Goal: Task Accomplishment & Management: Complete application form

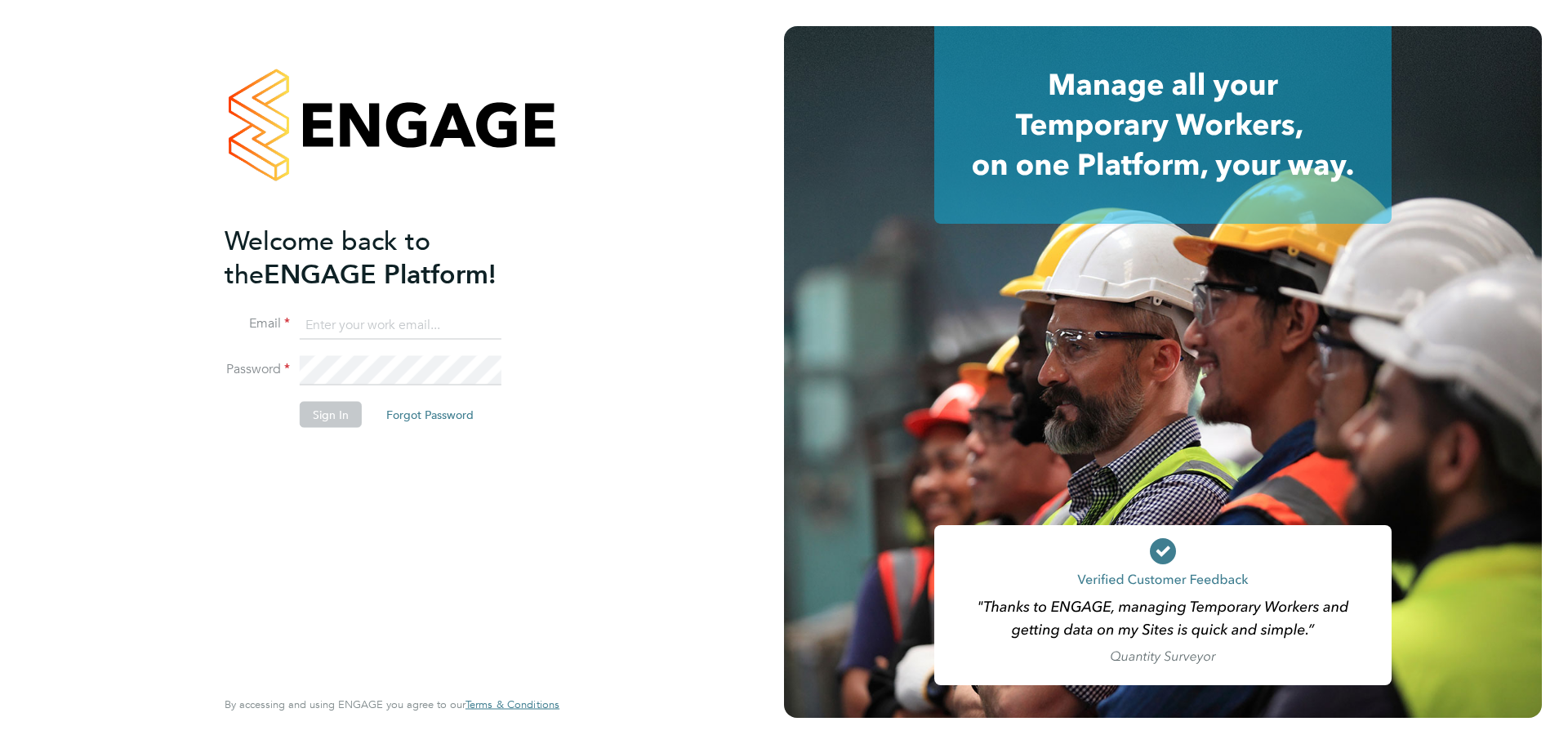
type input "helpdesk@wills-security.co.uk"
click at [322, 408] on button "Sign In" at bounding box center [331, 414] width 62 height 26
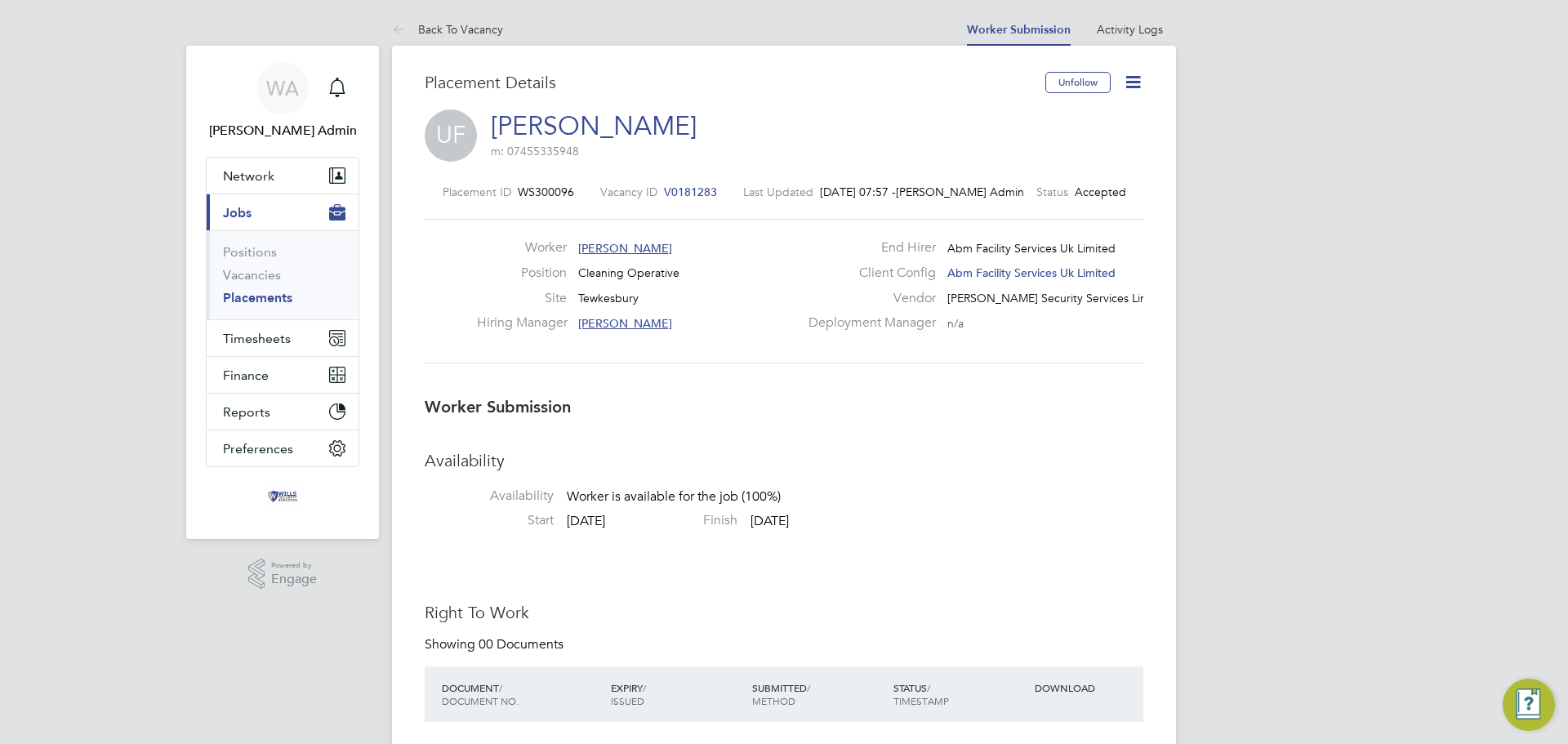
click at [1134, 91] on icon at bounding box center [1133, 82] width 20 height 20
click at [1021, 202] on li "Confirm" at bounding box center [1064, 199] width 151 height 23
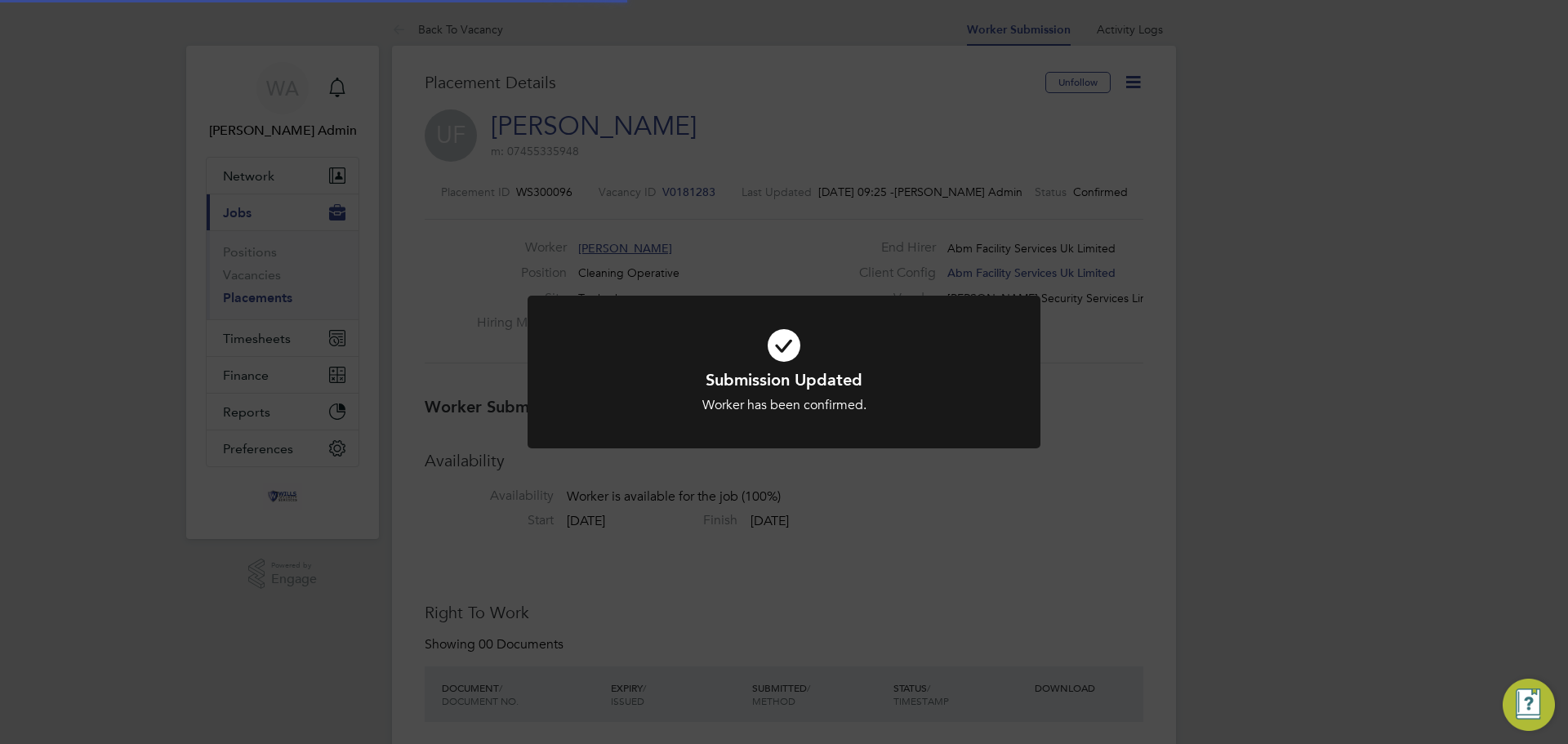
scroll to position [15, 245]
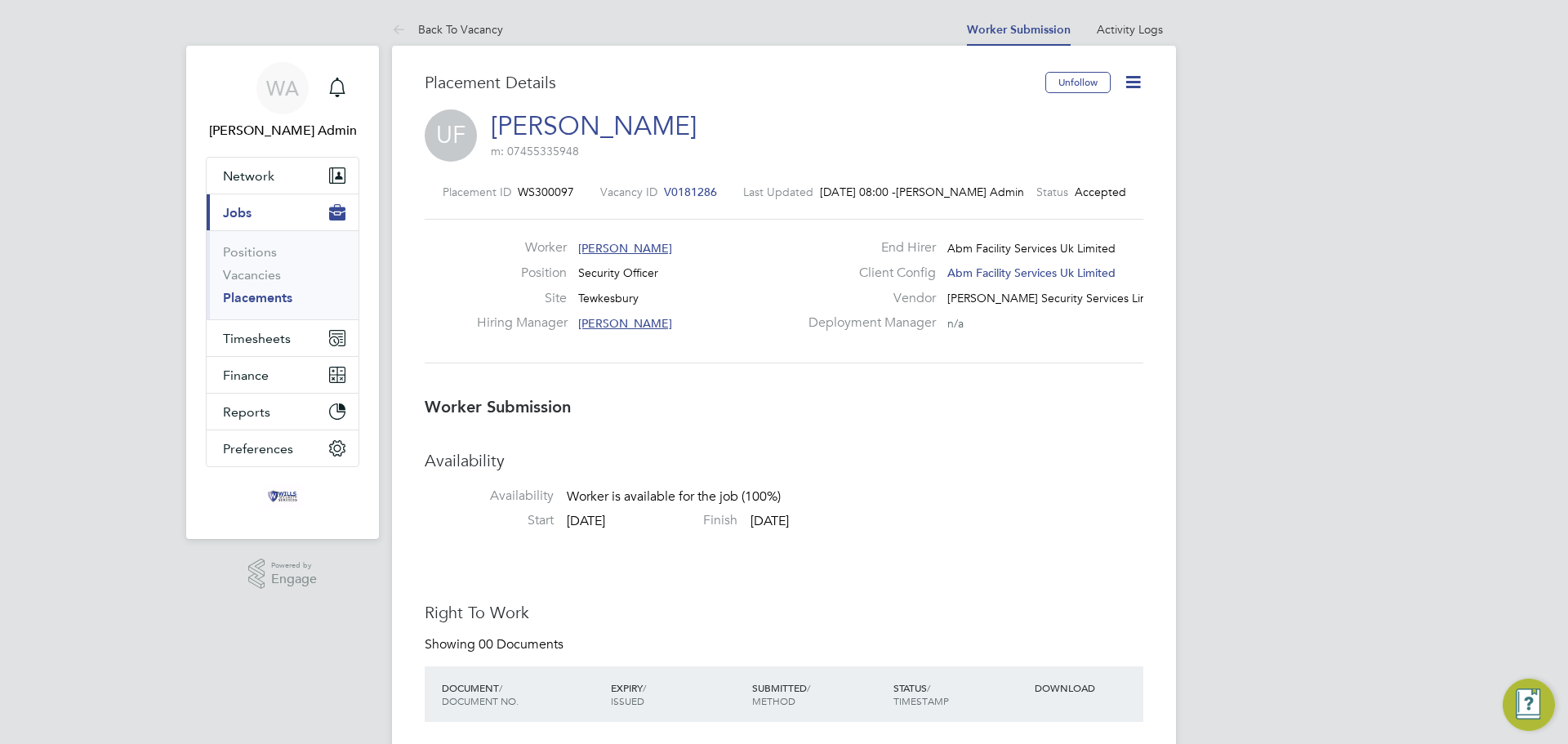
click at [1131, 85] on icon at bounding box center [1133, 82] width 20 height 20
click at [1037, 195] on li "Confirm" at bounding box center [1064, 199] width 151 height 23
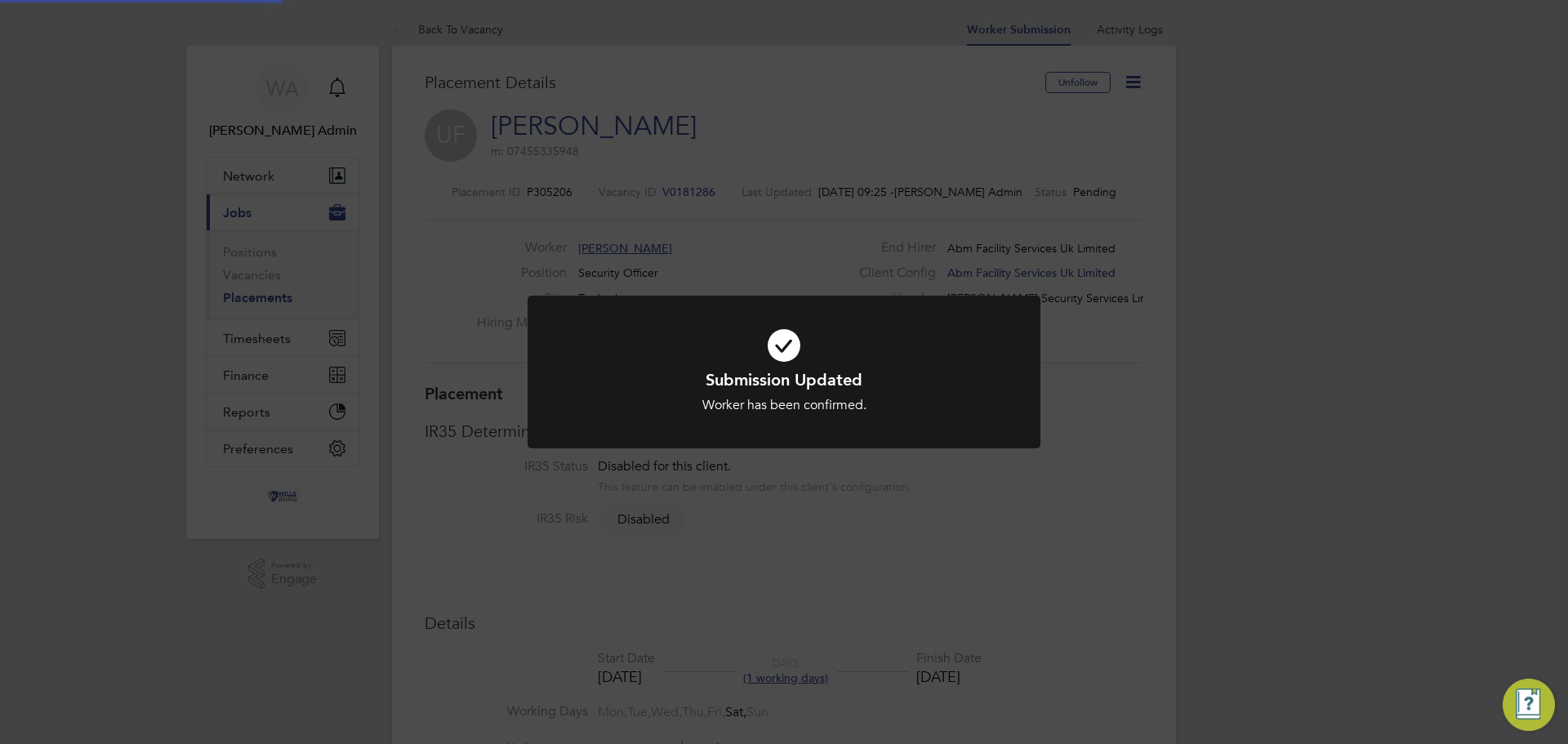
scroll to position [48, 115]
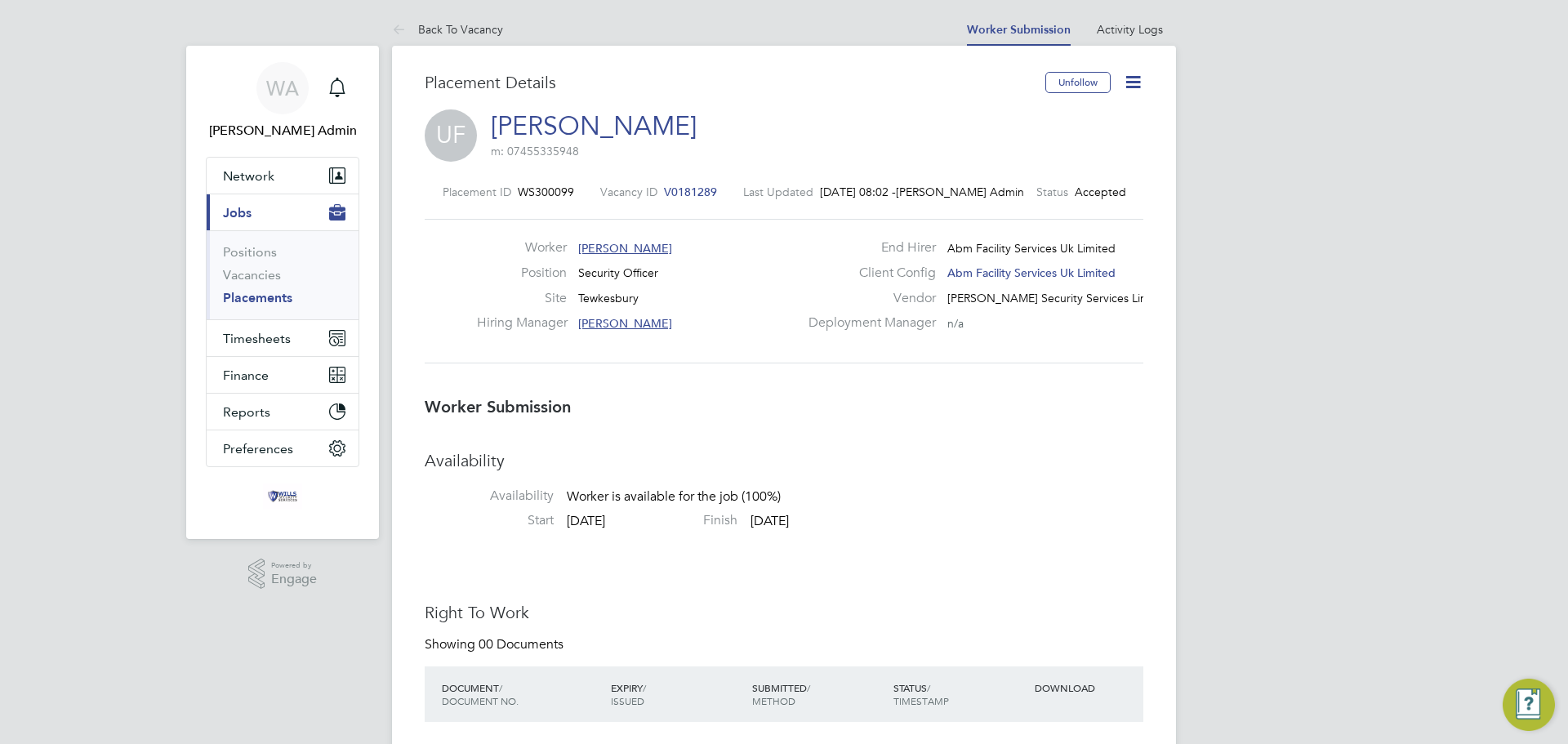
click at [1136, 83] on icon at bounding box center [1133, 82] width 20 height 20
click at [1025, 197] on li "Confirm" at bounding box center [1064, 199] width 151 height 23
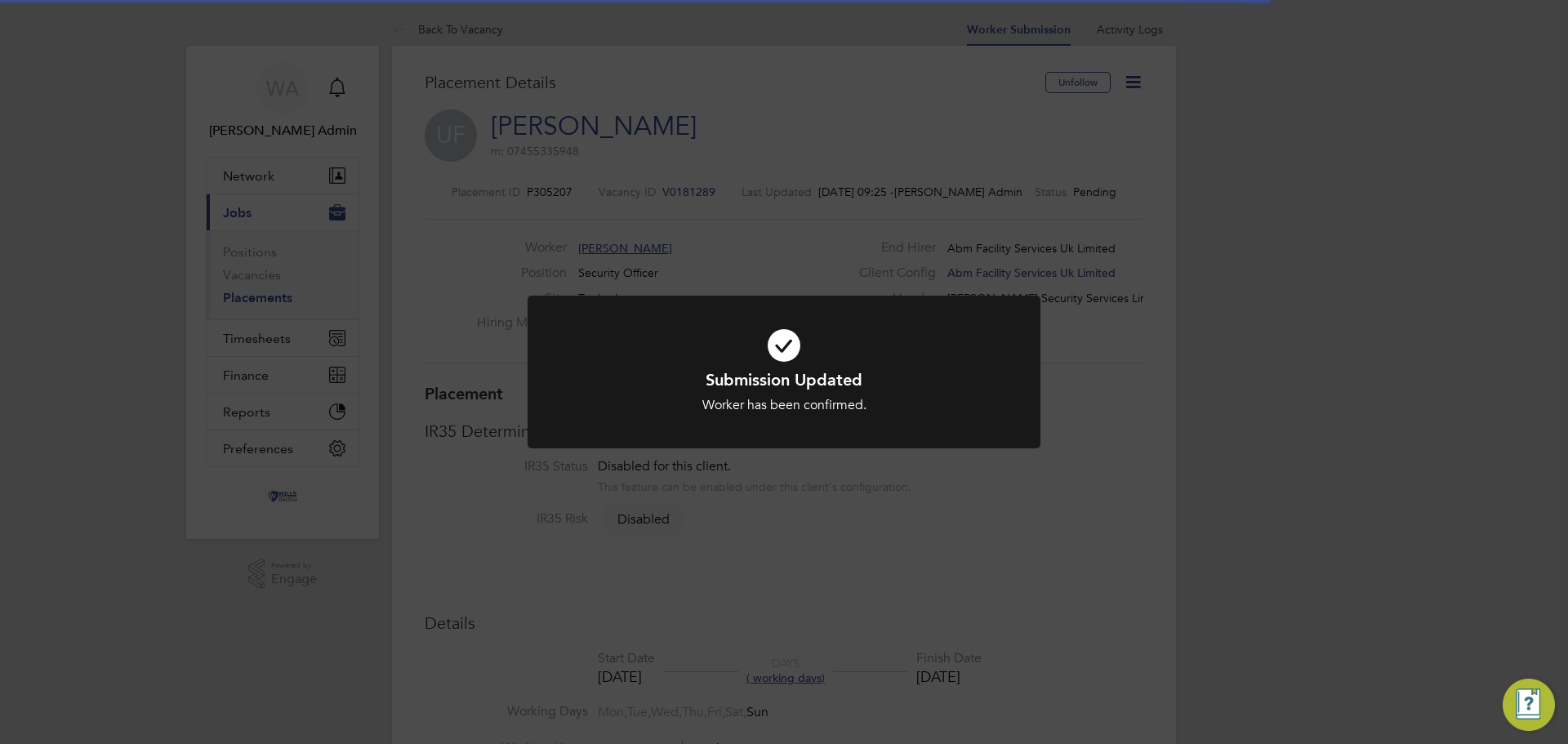
scroll to position [8, 8]
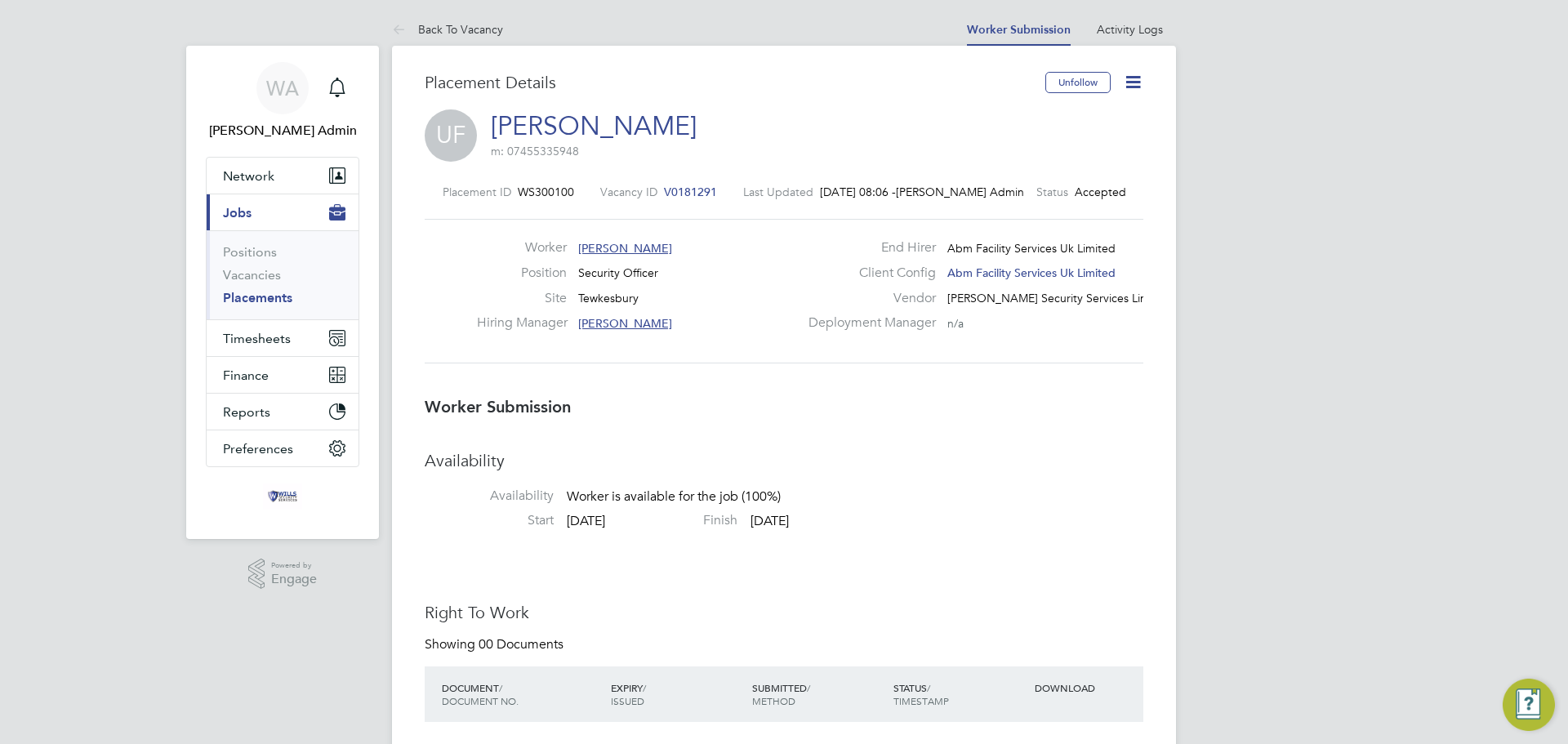
click at [1138, 85] on icon at bounding box center [1133, 82] width 20 height 20
click at [1048, 197] on li "Confirm" at bounding box center [1064, 199] width 151 height 23
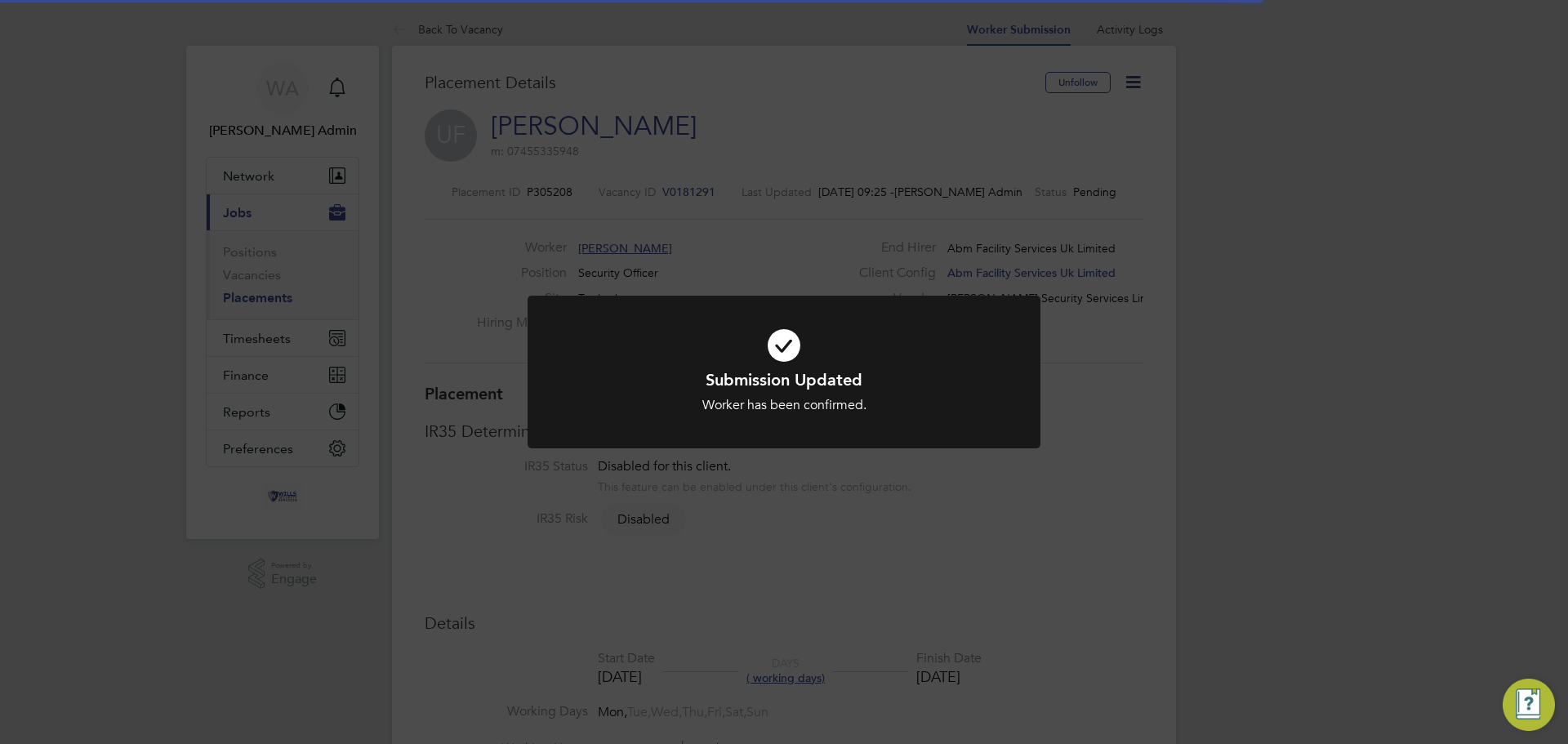
scroll to position [15, 245]
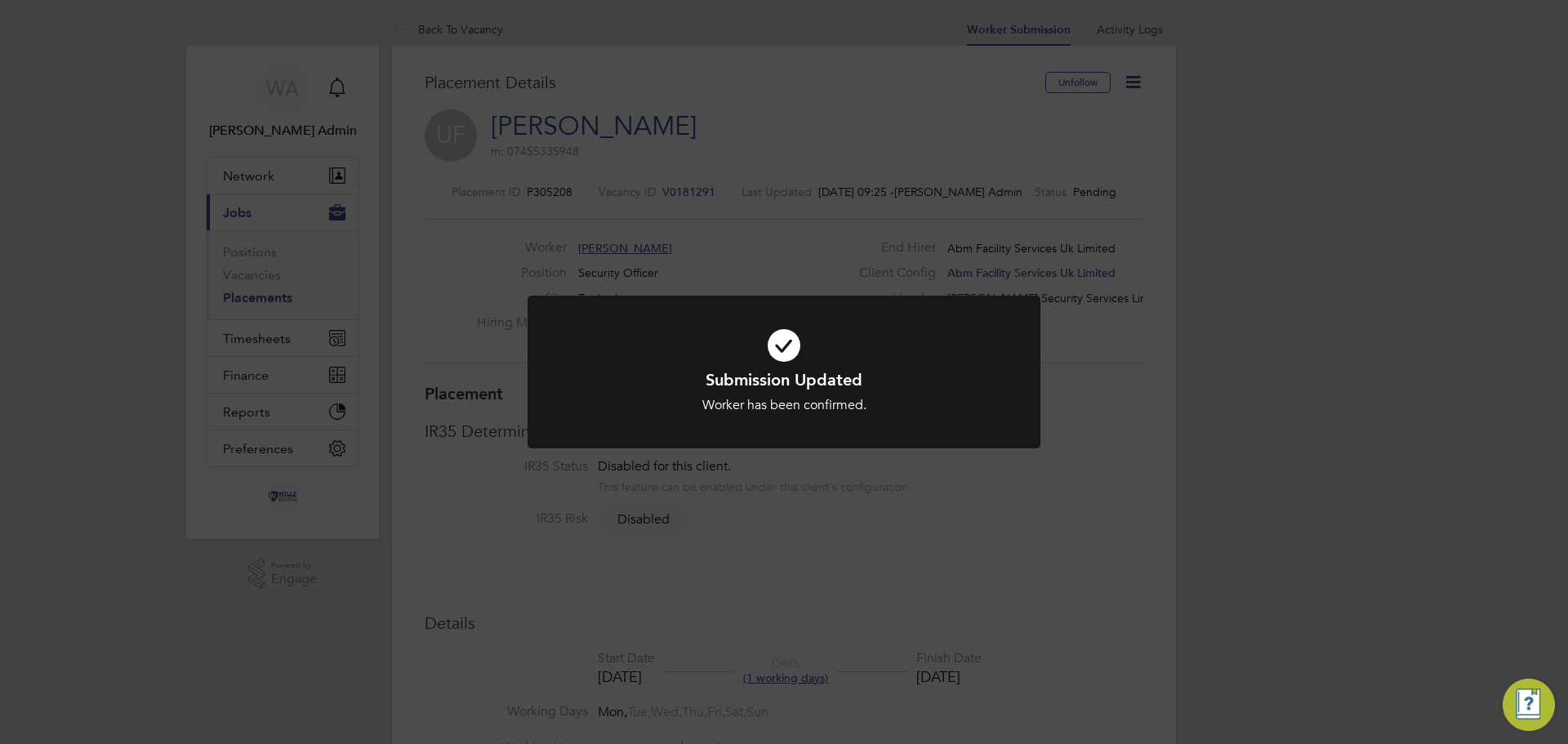
click at [959, 113] on div "Submission Updated Worker has been confirmed. Cancel Okay" at bounding box center [784, 372] width 1568 height 744
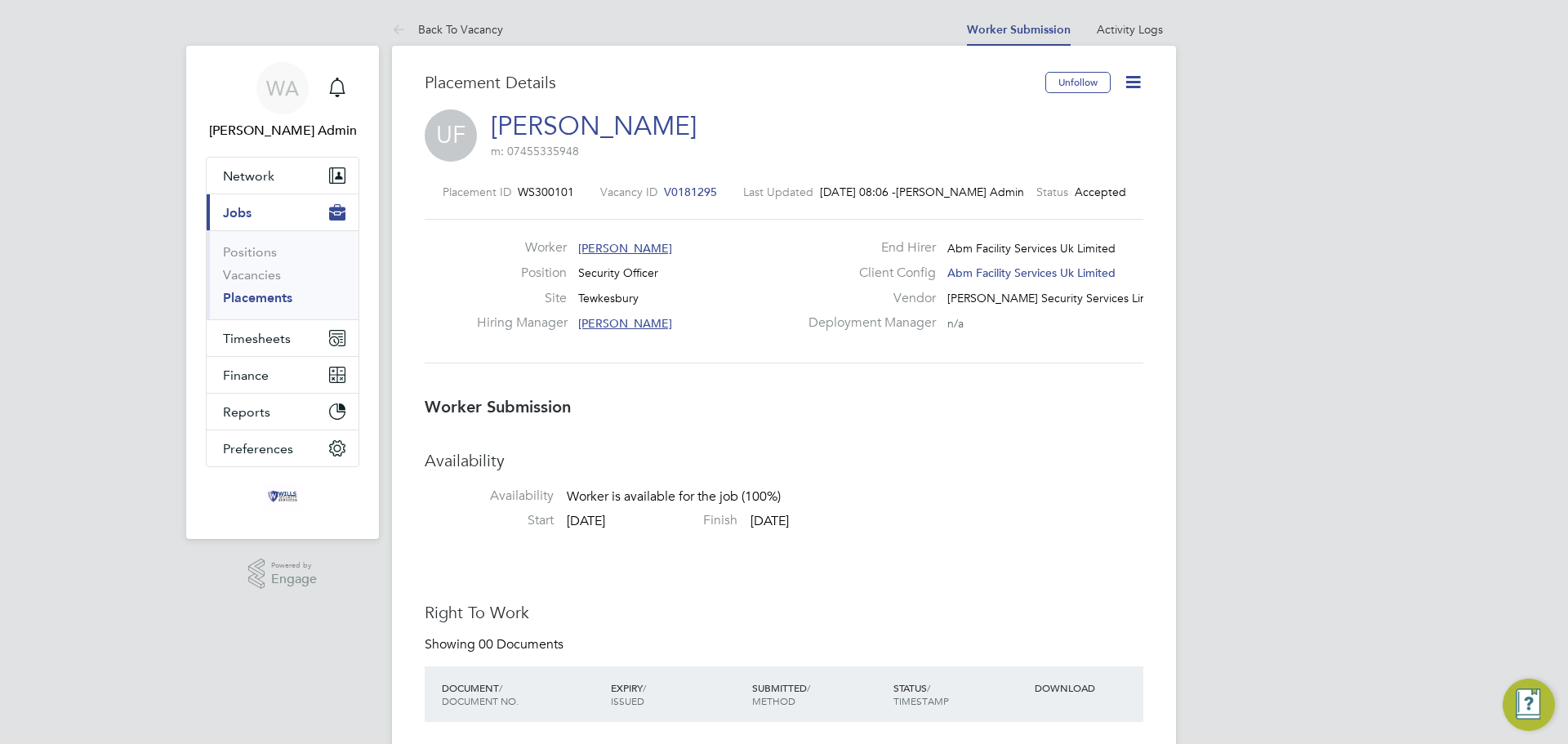
click at [1133, 84] on icon at bounding box center [1133, 82] width 20 height 20
click at [1029, 200] on li "Confirm" at bounding box center [1064, 199] width 151 height 23
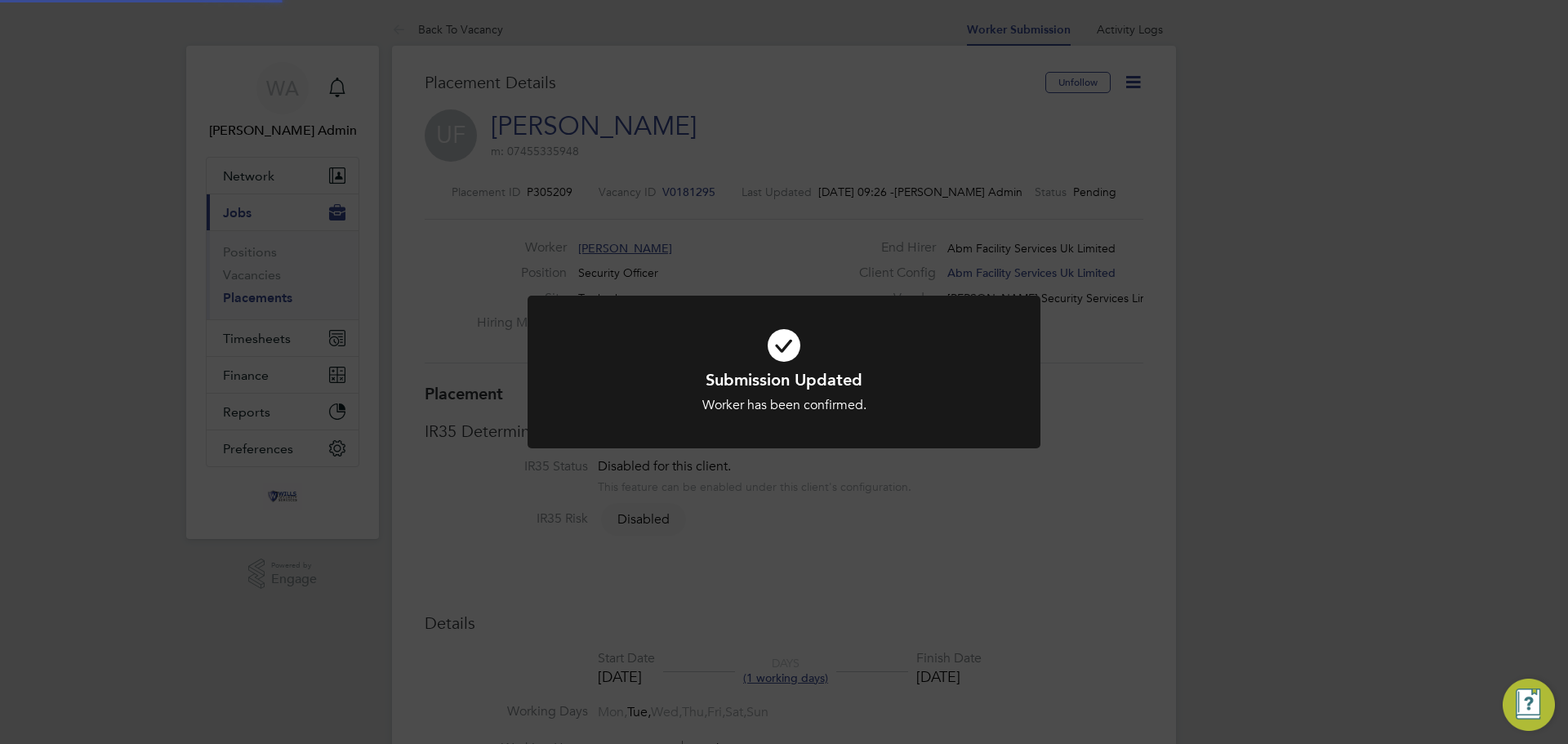
scroll to position [48, 115]
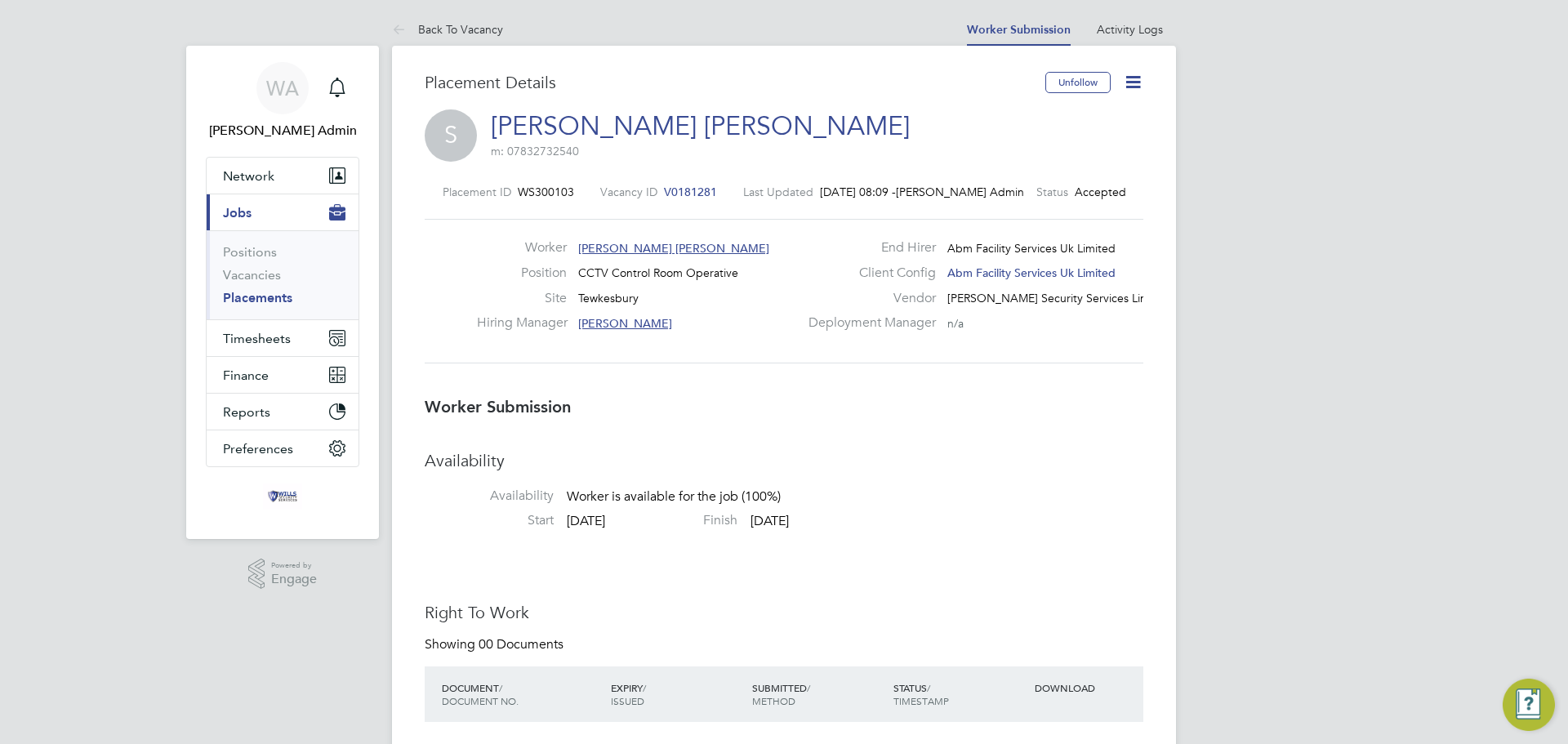
click at [1134, 85] on icon at bounding box center [1133, 82] width 20 height 20
click at [1020, 194] on li "Confirm" at bounding box center [1064, 199] width 151 height 23
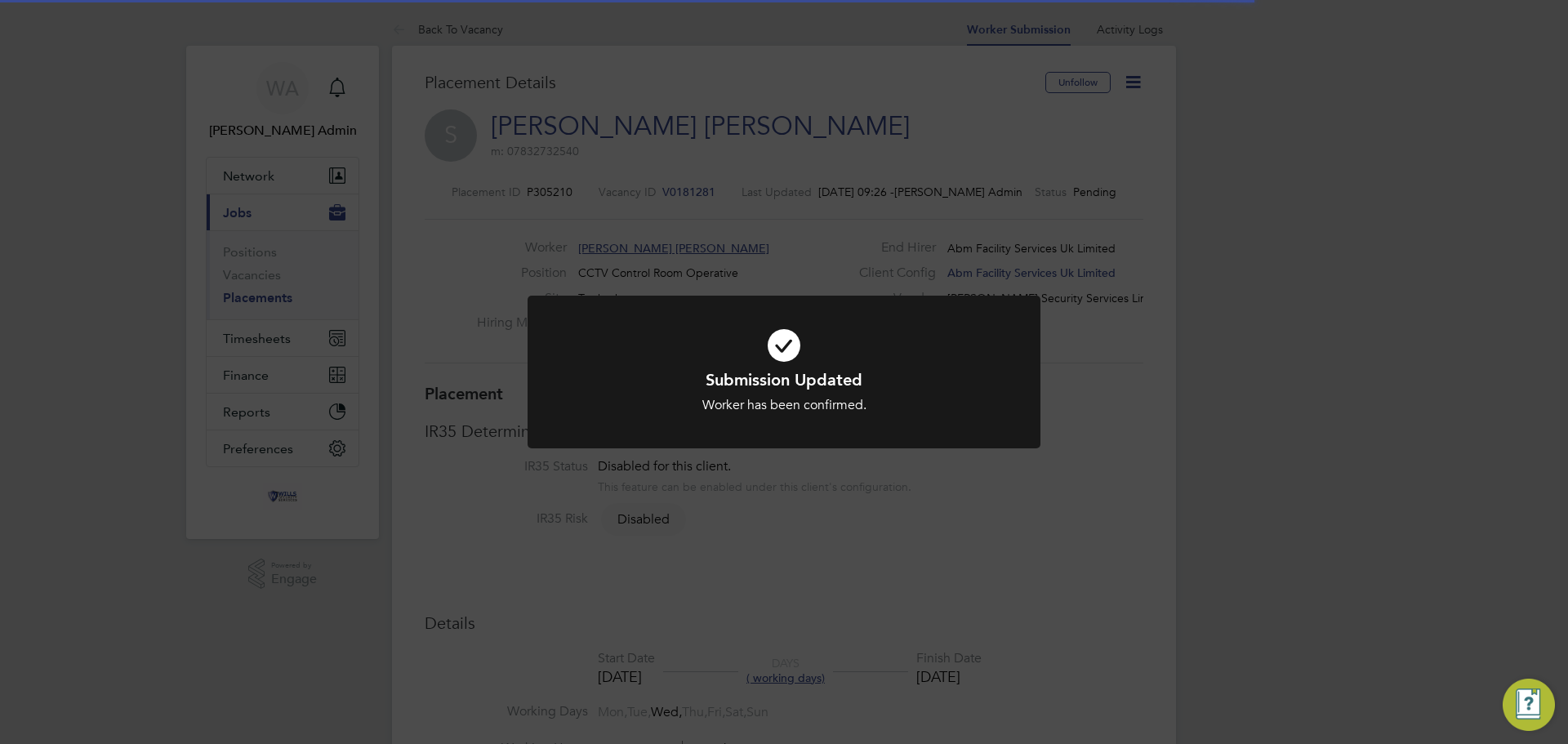
scroll to position [8, 8]
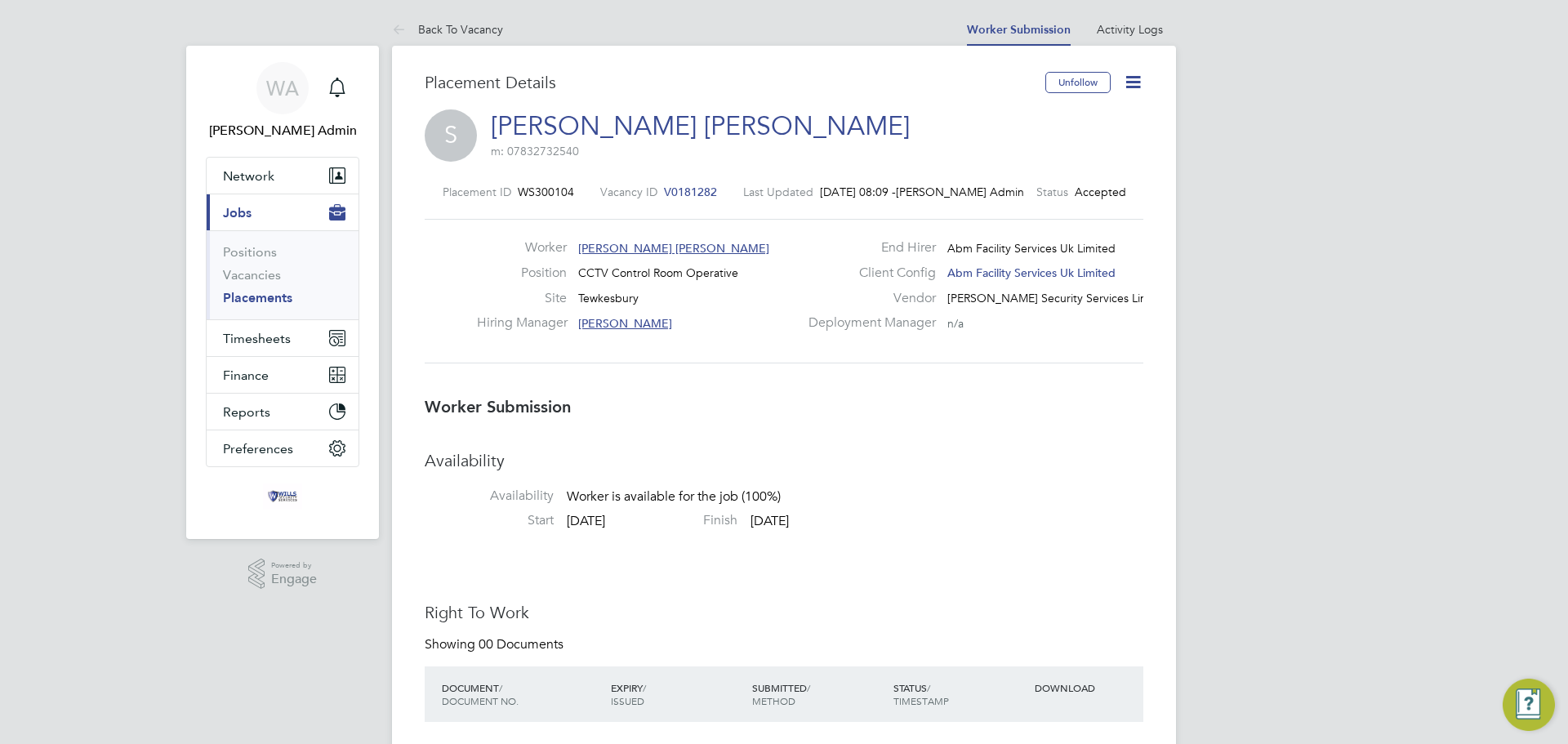
click at [1135, 85] on icon at bounding box center [1133, 82] width 20 height 20
click at [1041, 201] on li "Confirm" at bounding box center [1064, 199] width 151 height 23
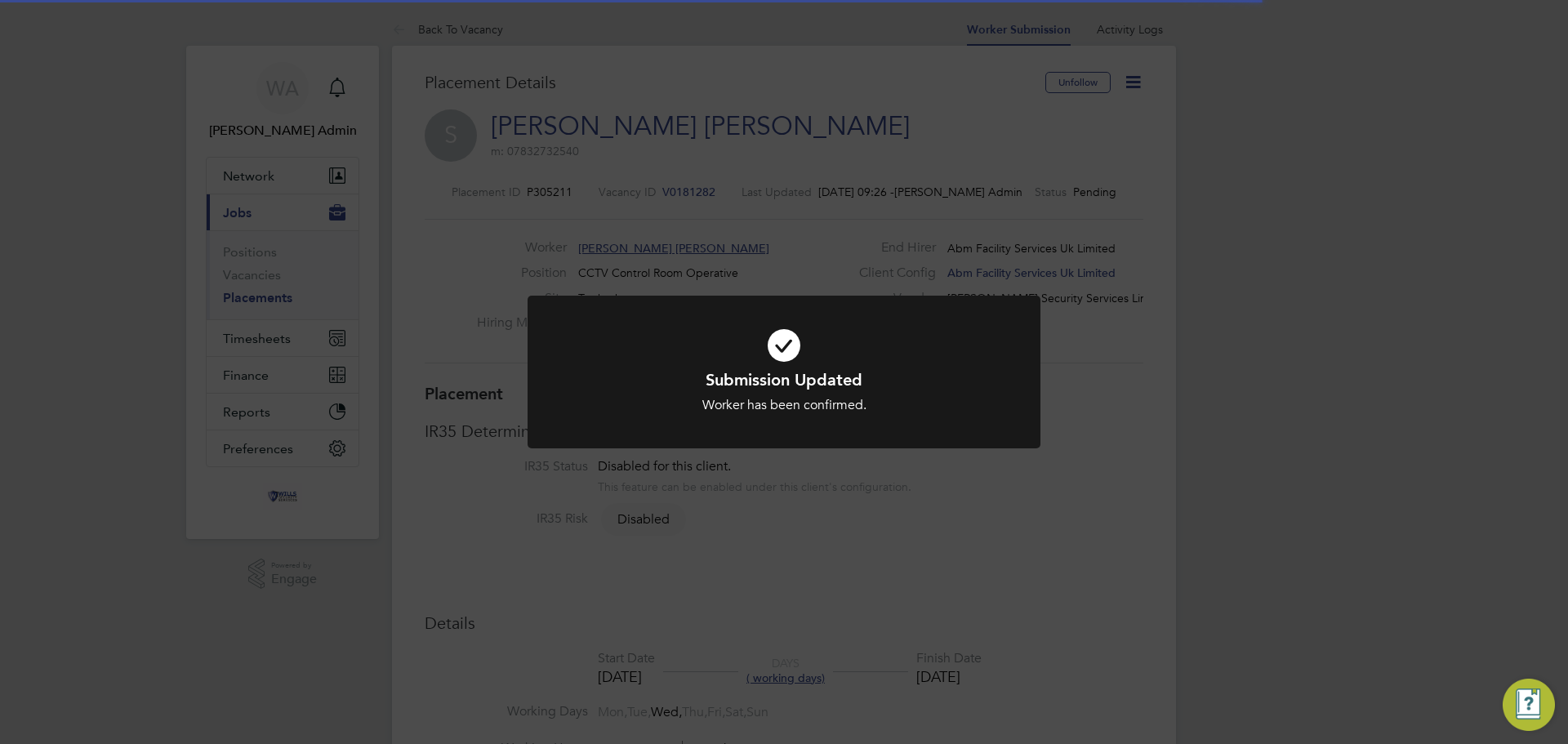
scroll to position [48, 115]
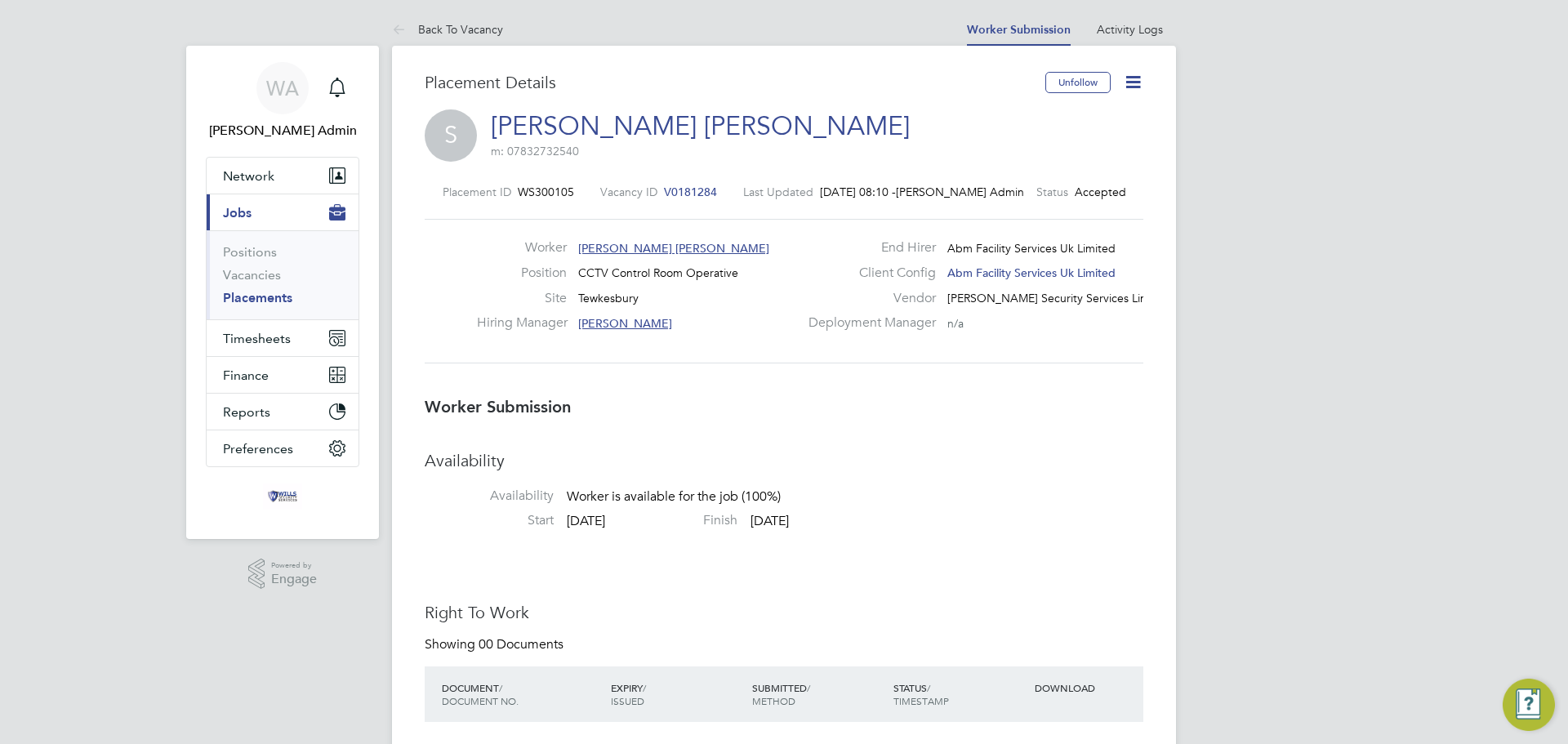
click at [1129, 81] on icon at bounding box center [1133, 82] width 20 height 20
click at [1029, 196] on li "Confirm" at bounding box center [1064, 199] width 151 height 23
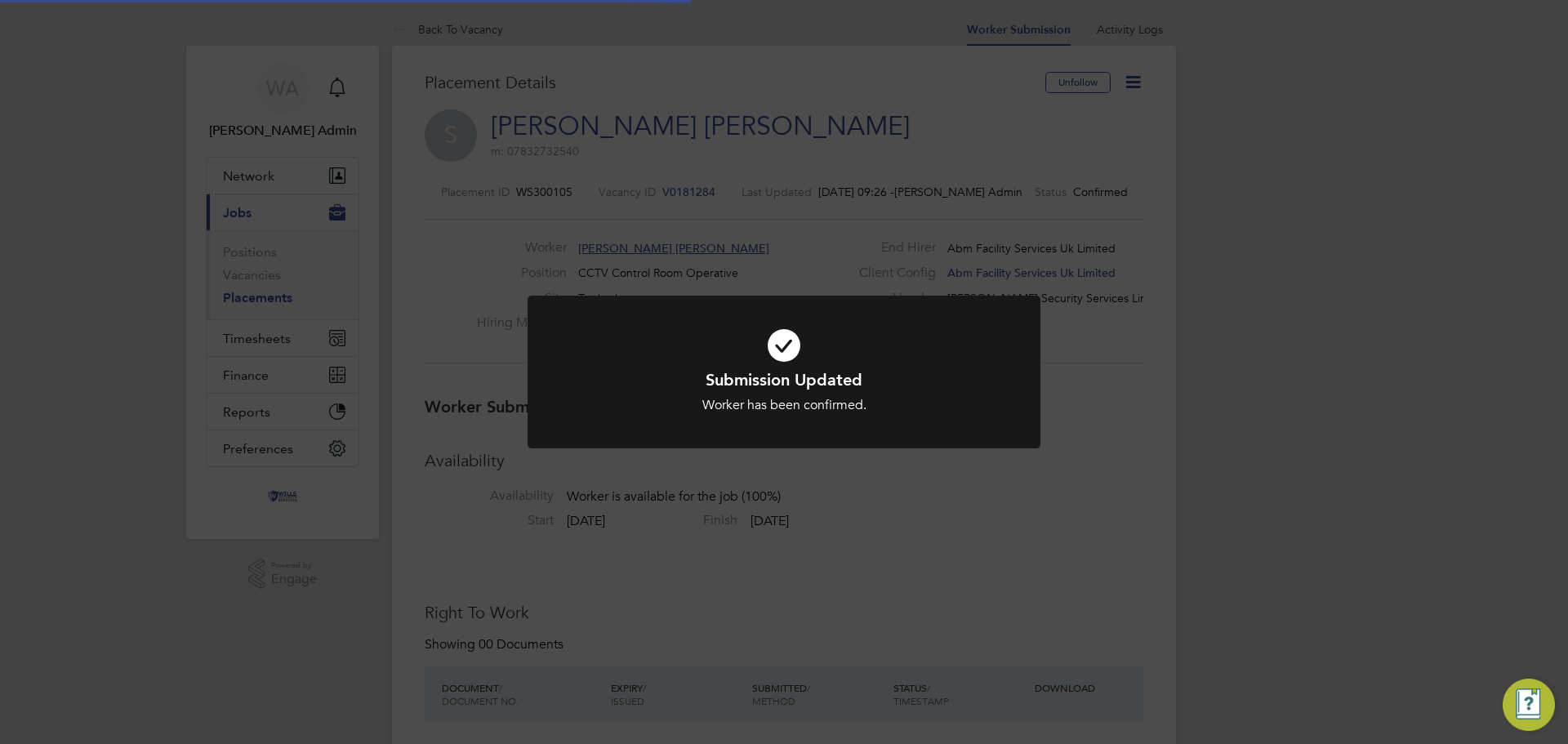
scroll to position [48, 115]
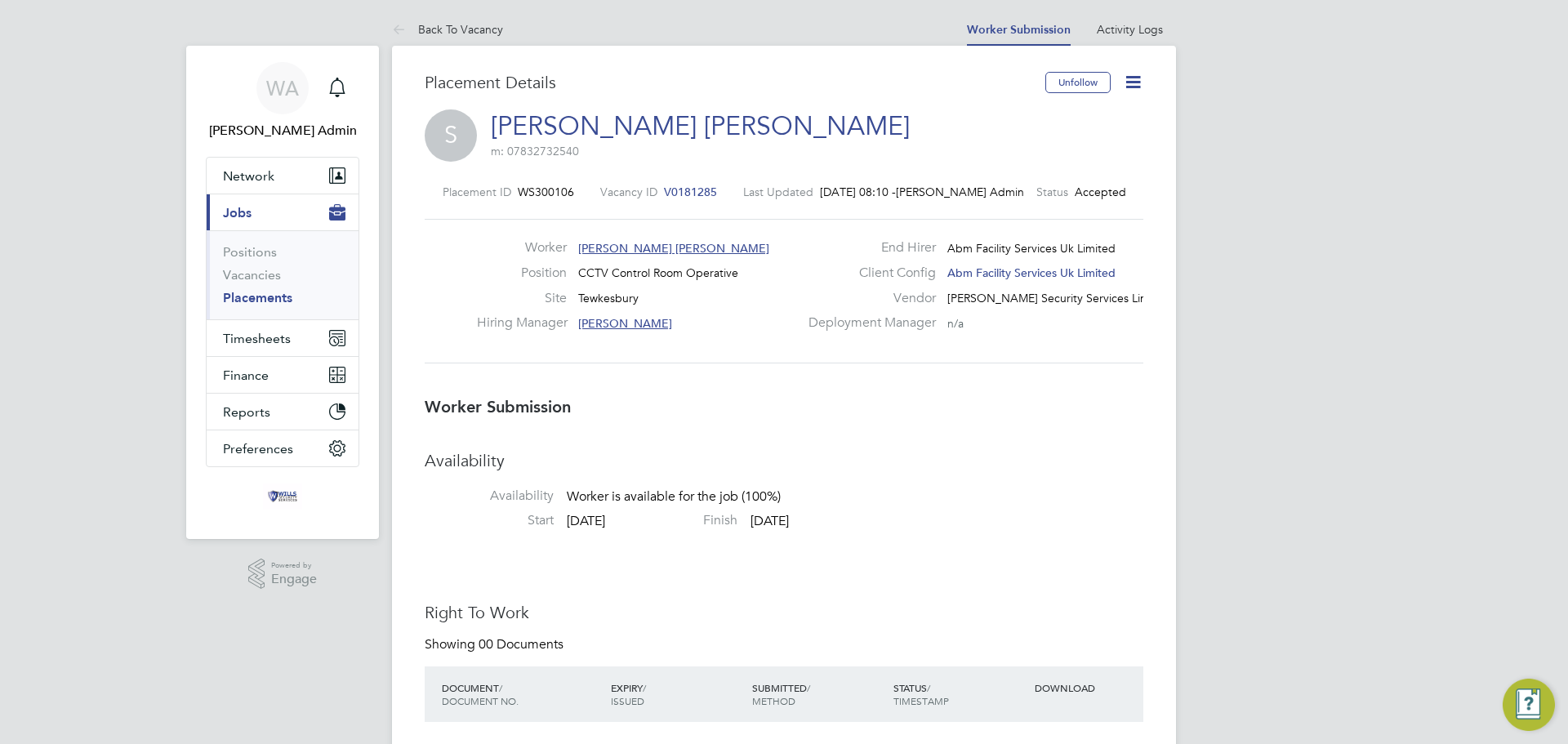
click at [1134, 81] on icon at bounding box center [1133, 82] width 20 height 20
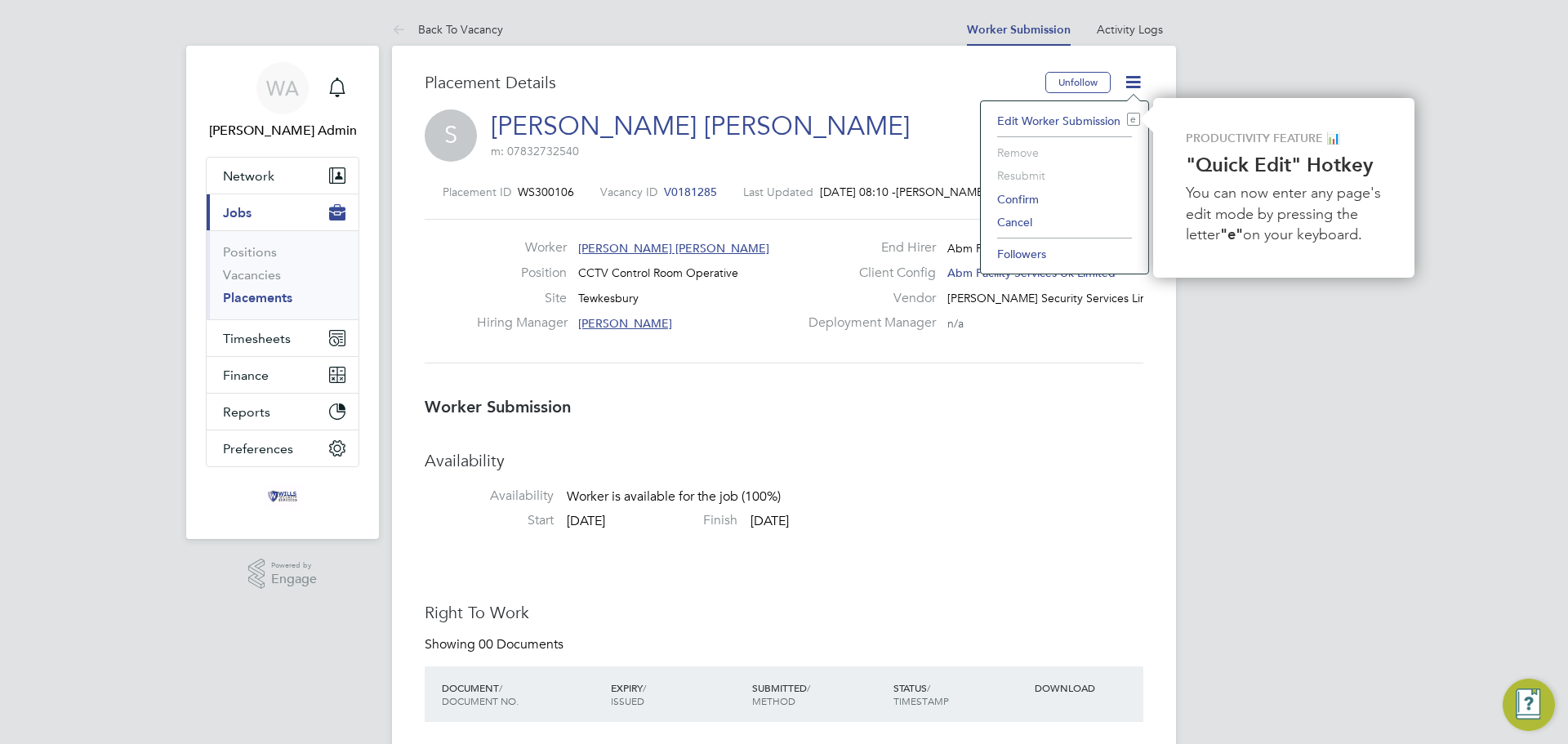
click at [1024, 196] on li "Confirm" at bounding box center [1064, 199] width 151 height 23
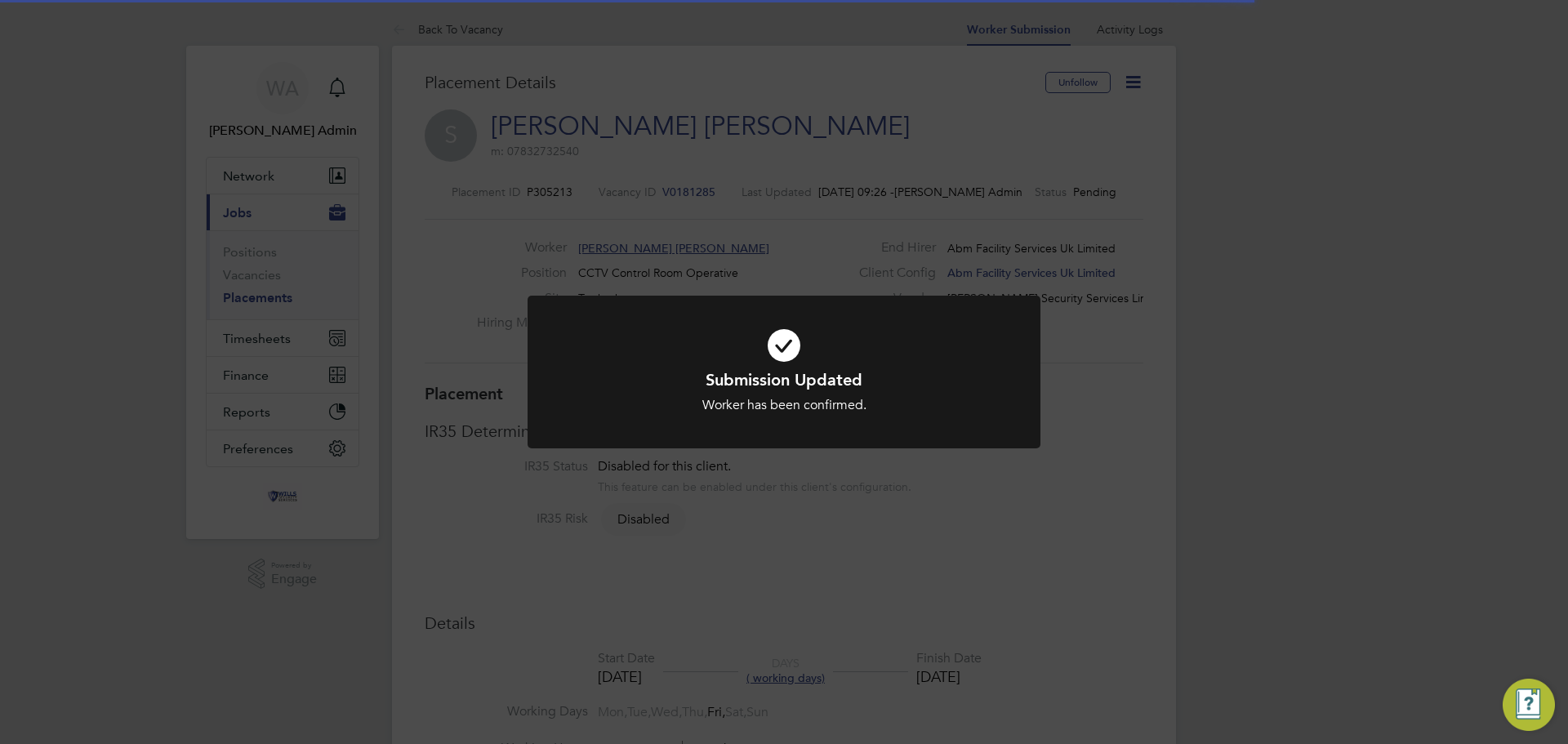
scroll to position [15, 81]
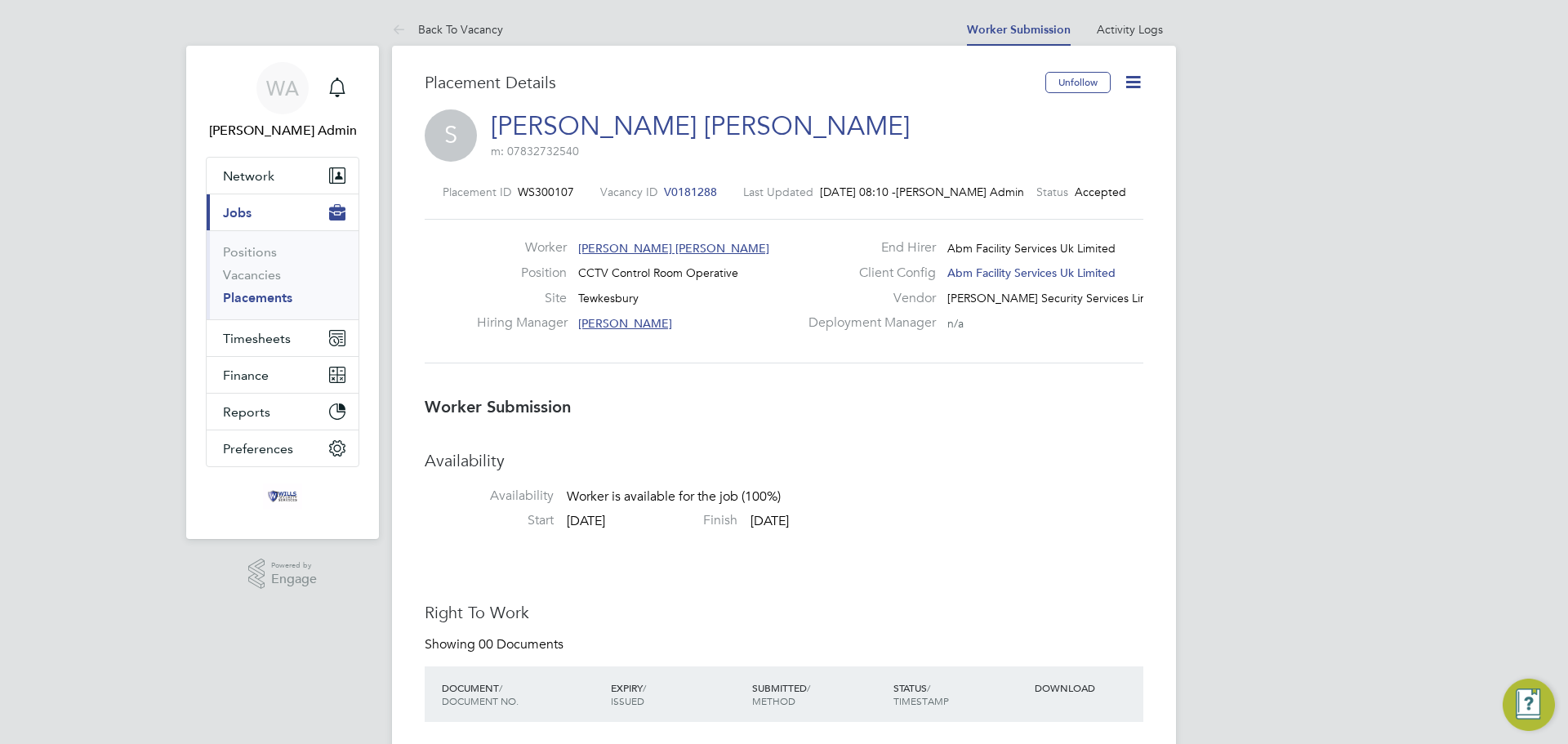
click at [1139, 82] on icon at bounding box center [1133, 82] width 20 height 20
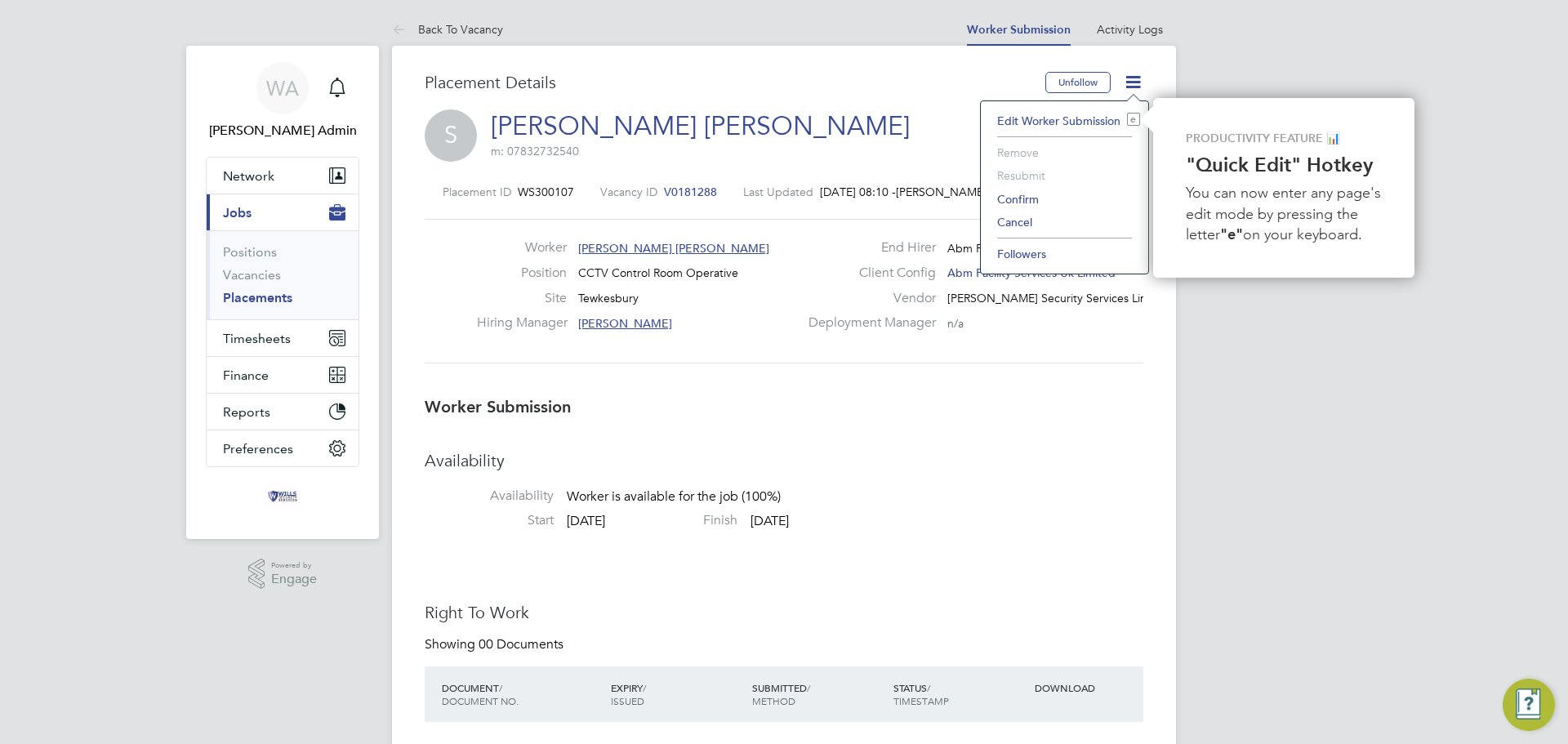
click at [1010, 201] on li "Confirm" at bounding box center [1064, 199] width 151 height 23
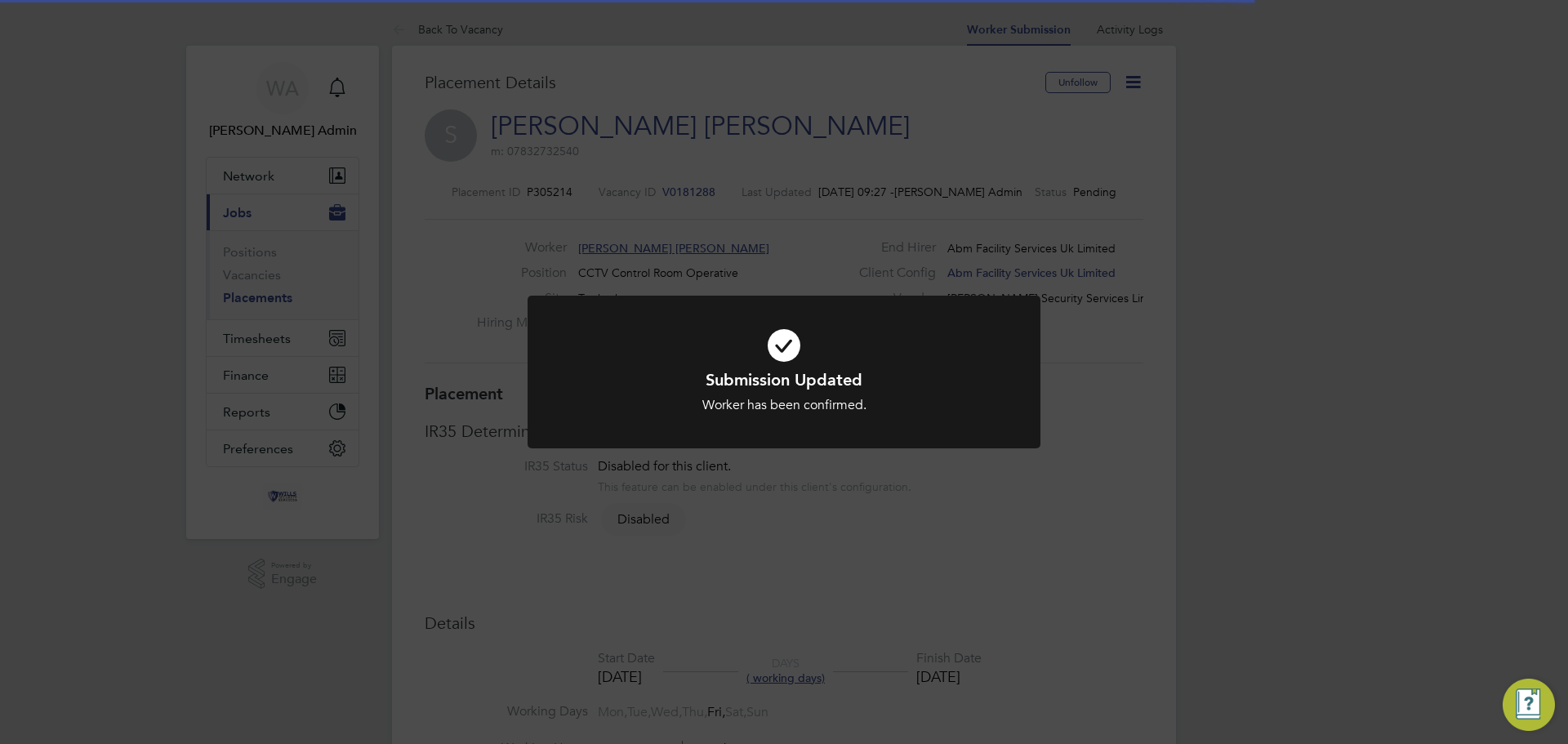
scroll to position [48, 115]
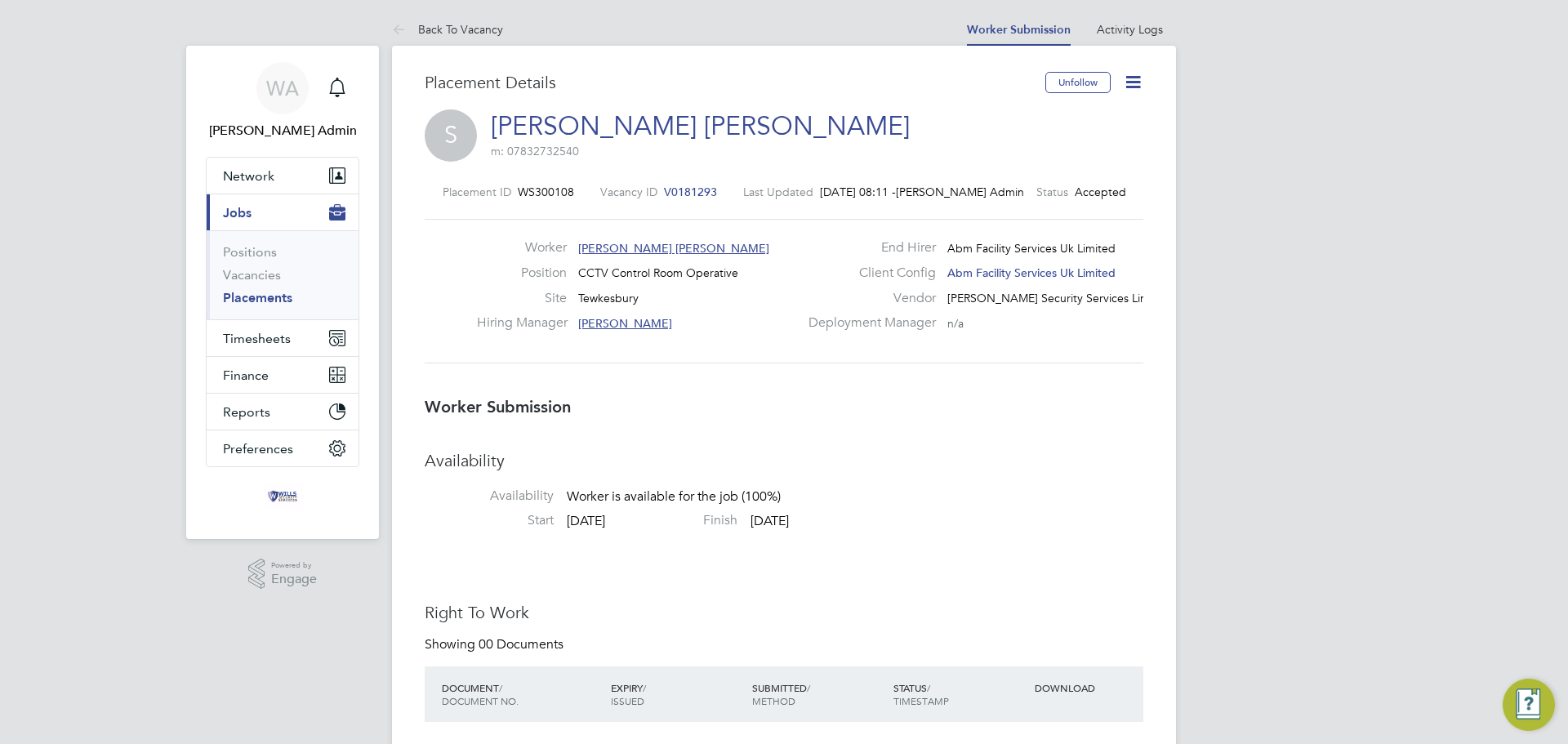
click at [1140, 78] on icon at bounding box center [1133, 82] width 20 height 20
click at [1010, 196] on li "Confirm" at bounding box center [1064, 199] width 151 height 23
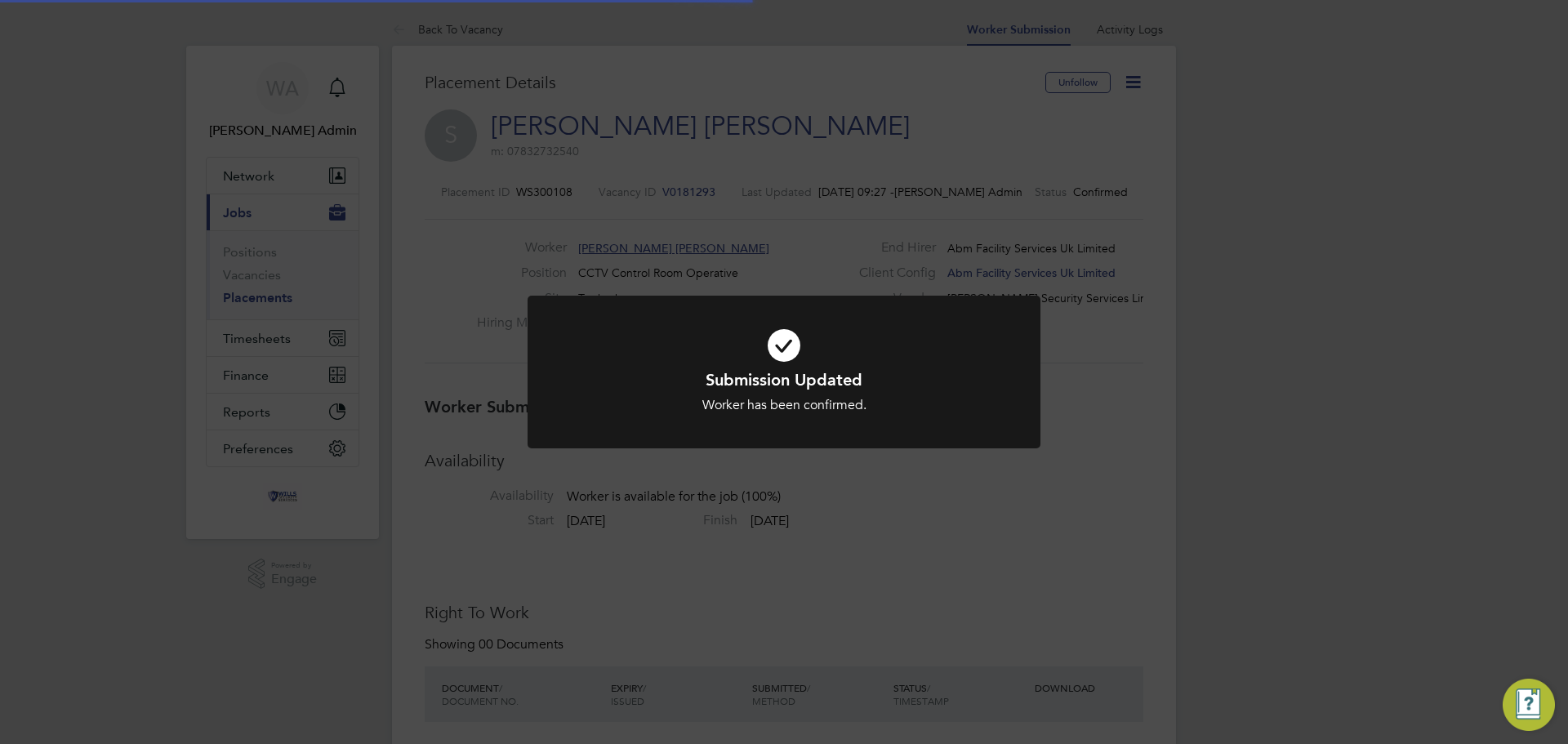
scroll to position [48, 115]
